Goal: Complete application form

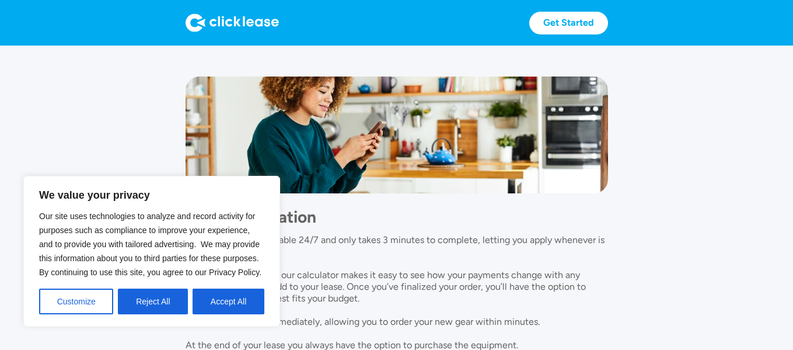
scroll to position [931, 0]
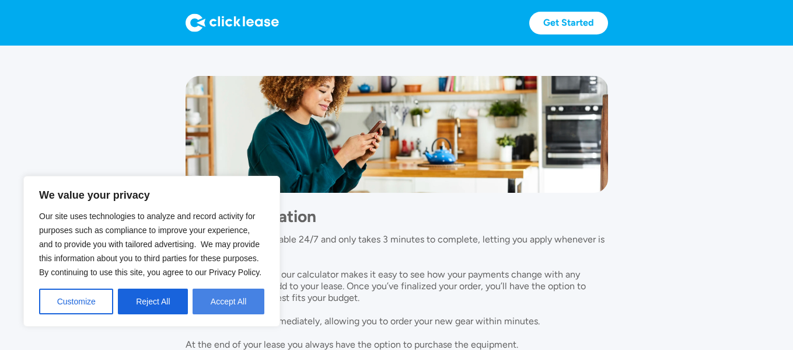
click at [236, 299] on button "Accept All" at bounding box center [229, 301] width 72 height 26
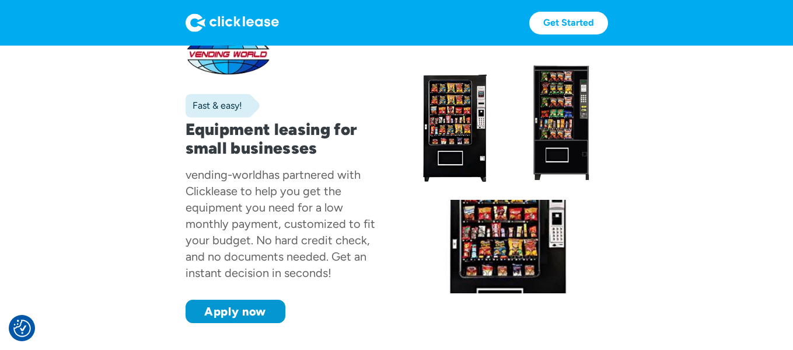
scroll to position [36, 0]
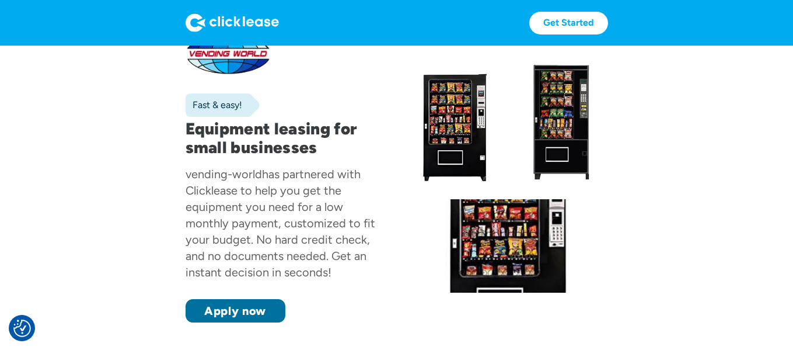
click at [238, 303] on link "Apply now" at bounding box center [236, 310] width 100 height 23
